Goal: Check status: Check status

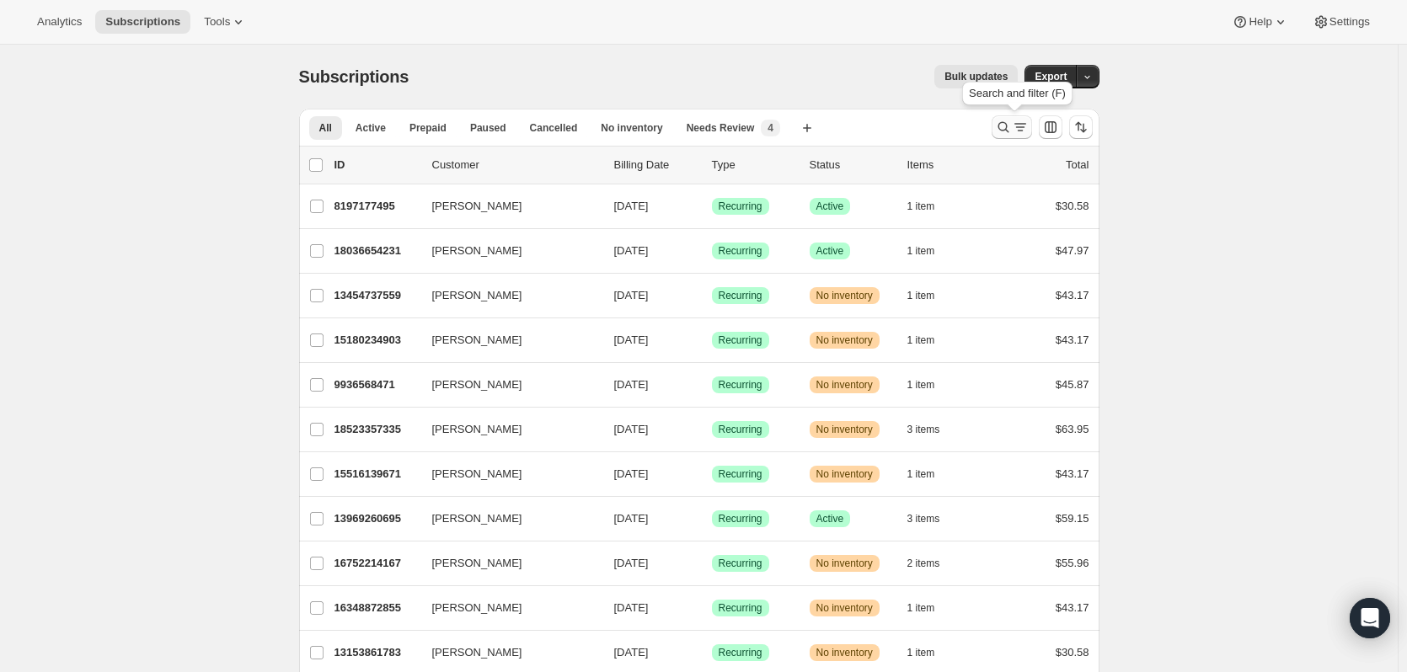
click at [1006, 122] on icon "Search and filter results" at bounding box center [1003, 127] width 17 height 17
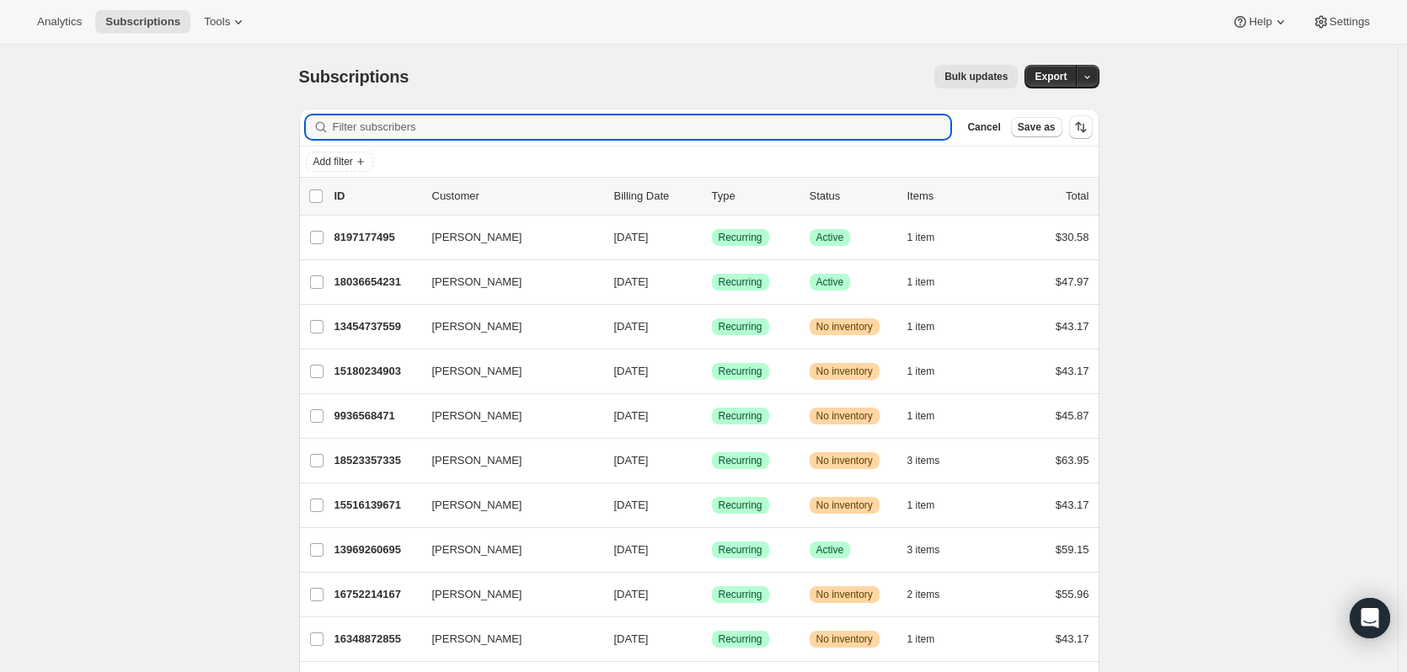
paste input "[EMAIL_ADDRESS][DOMAIN_NAME]"
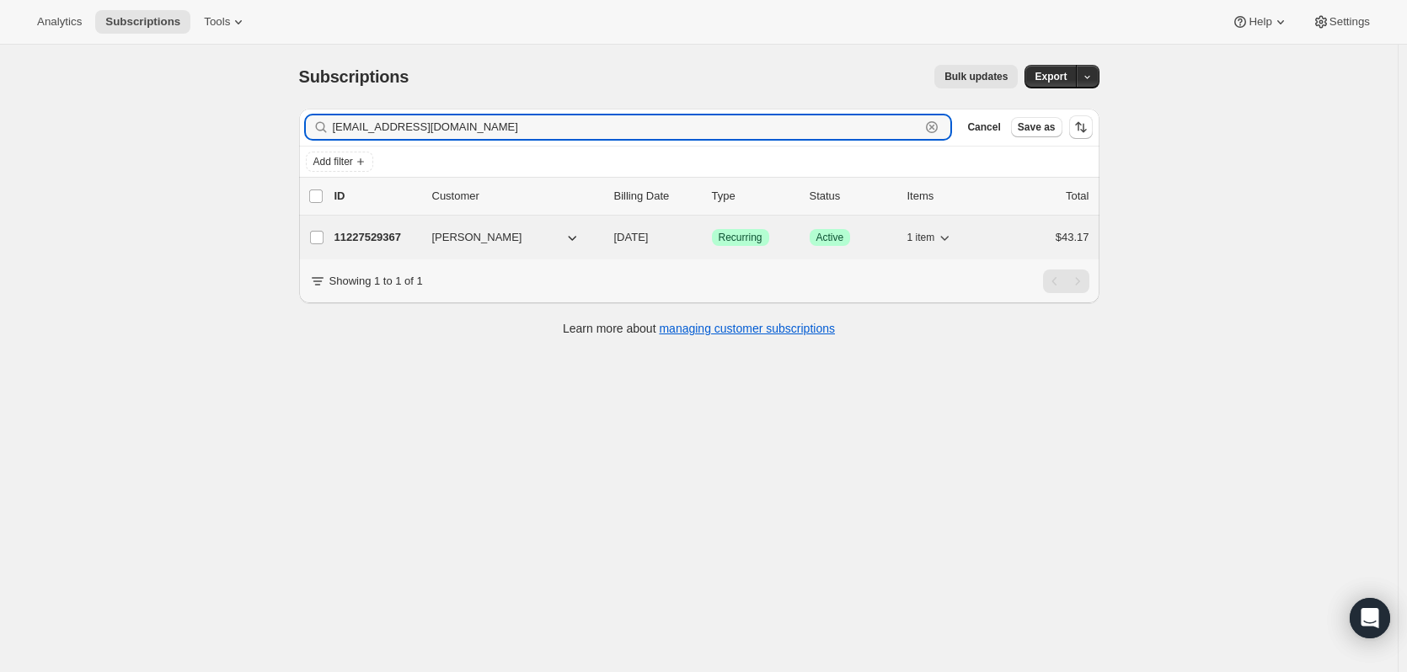
type input "[EMAIL_ADDRESS][DOMAIN_NAME]"
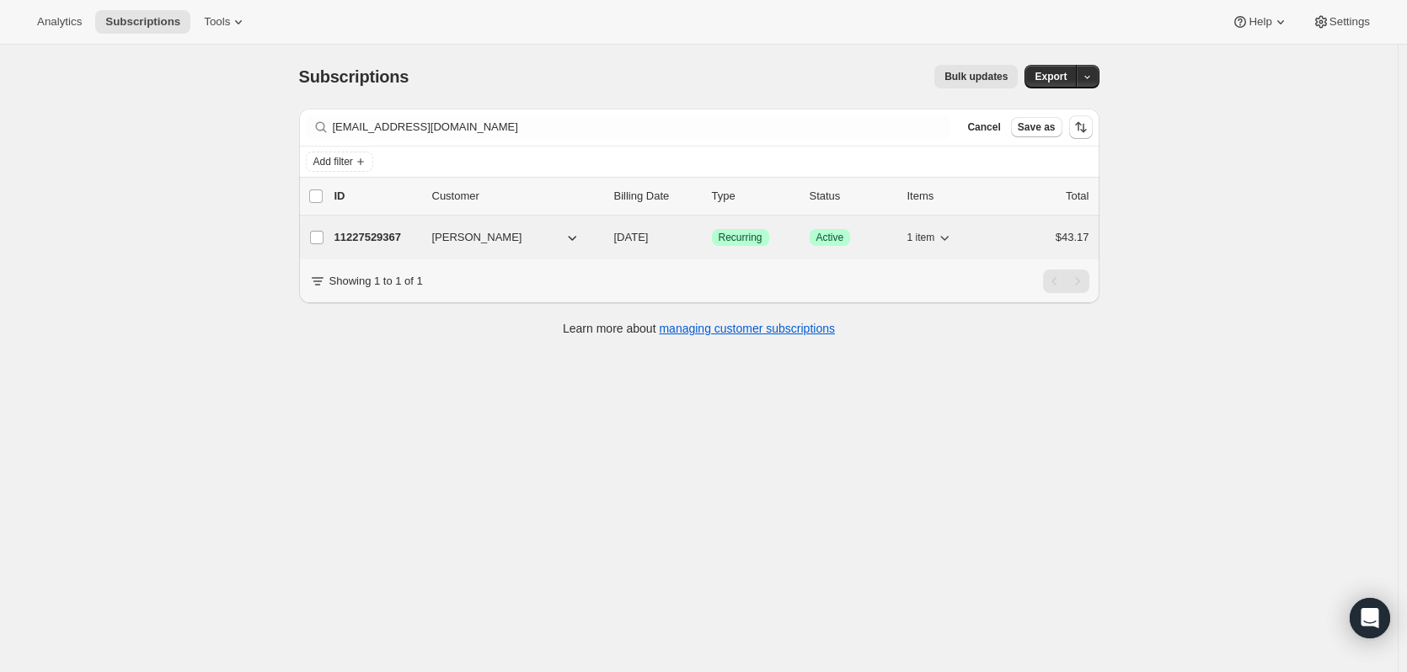
click at [374, 242] on p "11227529367" at bounding box center [376, 237] width 84 height 17
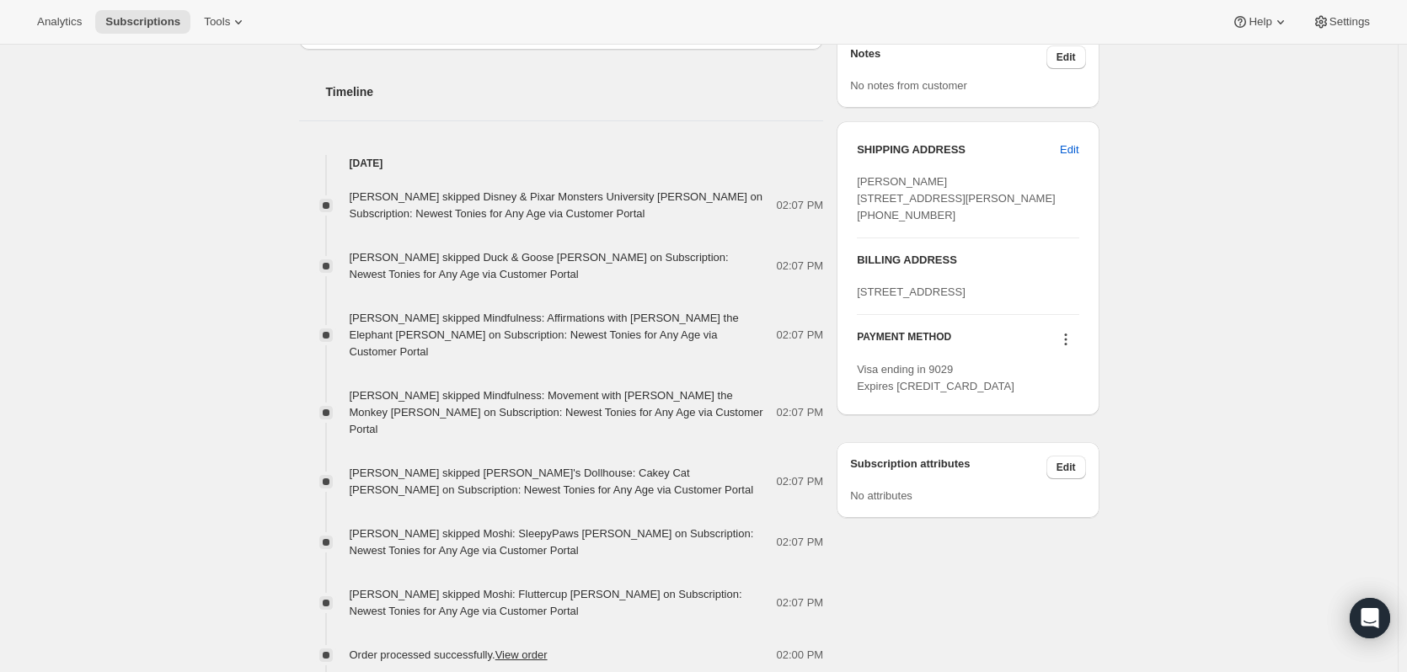
scroll to position [659, 0]
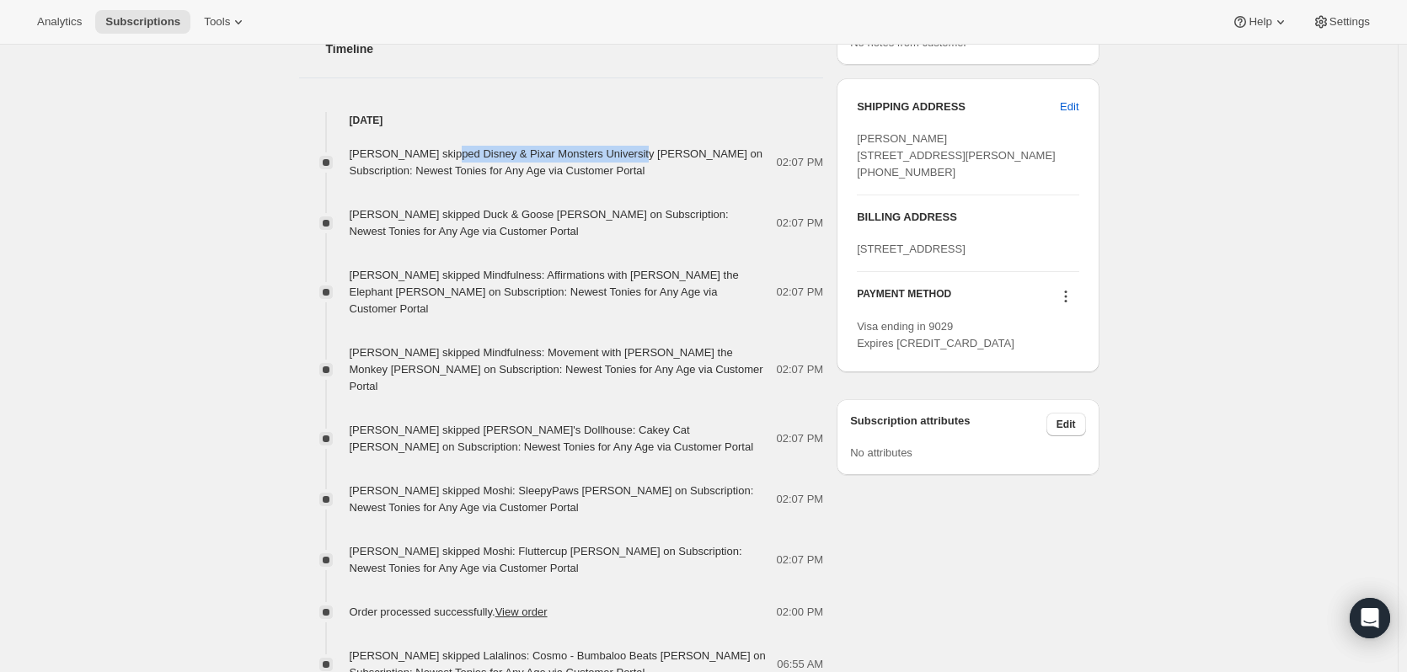
drag, startPoint x: 446, startPoint y: 152, endPoint x: 626, endPoint y: 149, distance: 179.4
click at [626, 149] on span "[PERSON_NAME] skipped Disney & Pixar Monsters University [PERSON_NAME] on Subsc…" at bounding box center [557, 161] width 414 height 29
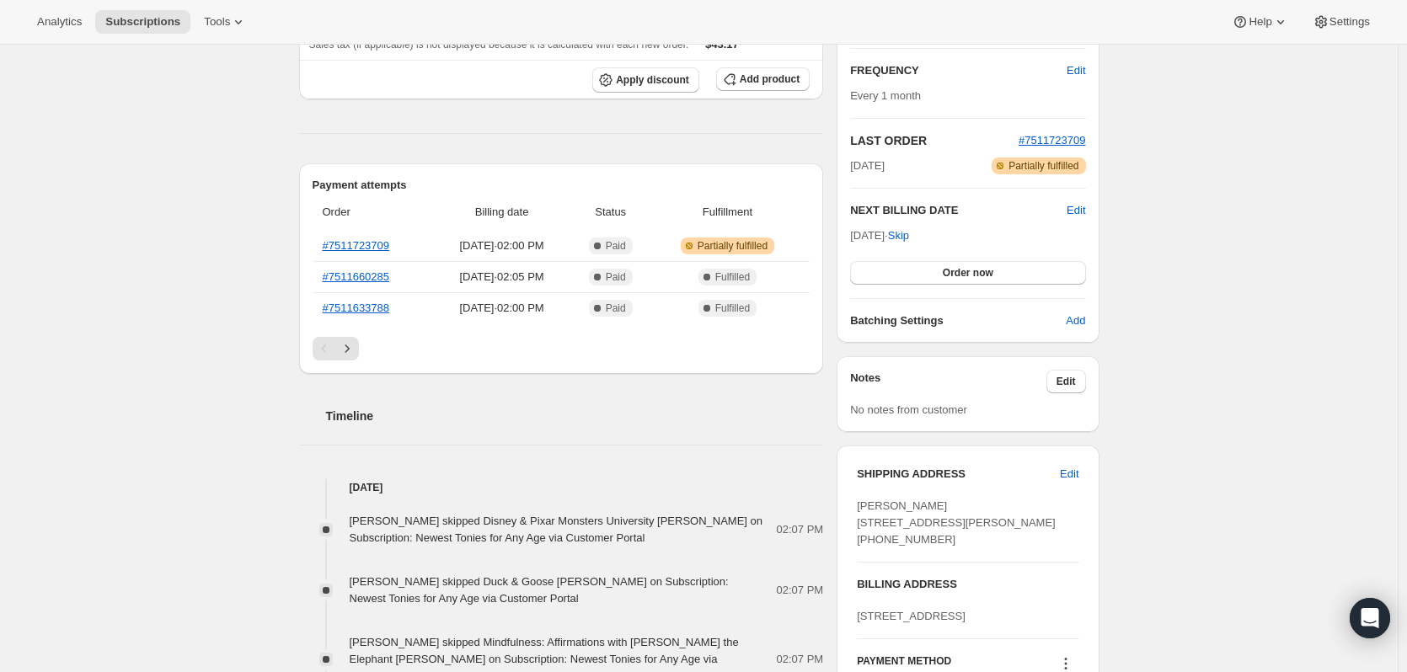
scroll to position [290, 0]
click at [372, 249] on link "#7511723709" at bounding box center [356, 248] width 67 height 13
